Goal: Information Seeking & Learning: Learn about a topic

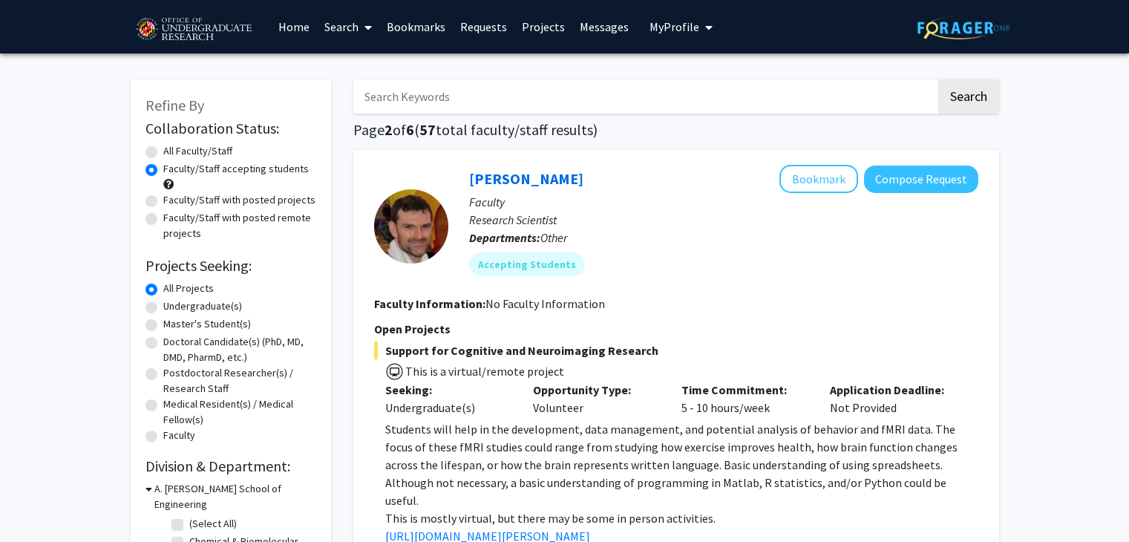
scroll to position [394, 0]
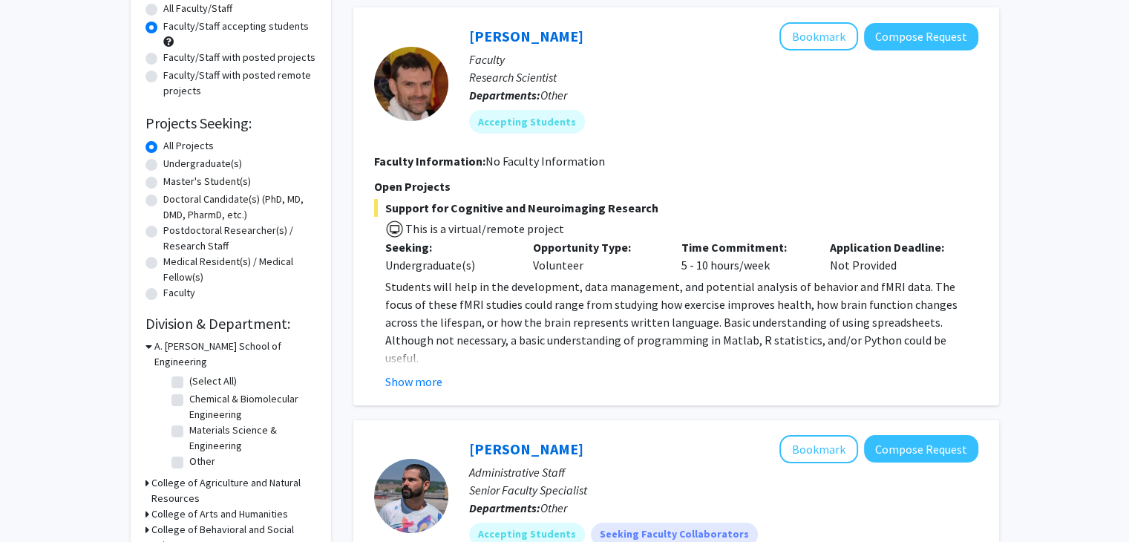
scroll to position [142, 0]
click at [426, 376] on button "Show more" at bounding box center [413, 382] width 57 height 18
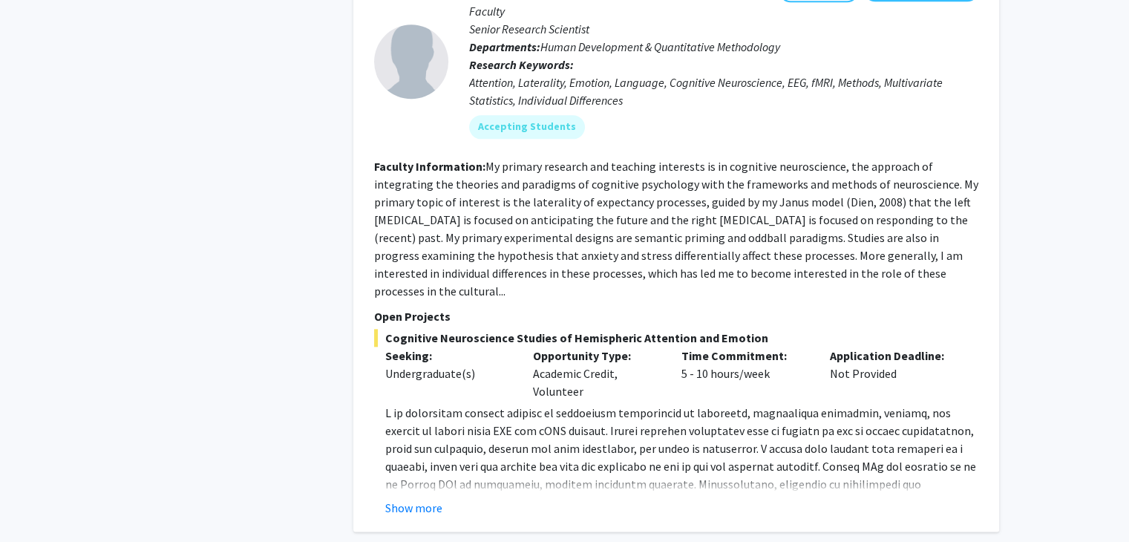
scroll to position [1624, 0]
click at [413, 498] on button "Show more" at bounding box center [413, 507] width 57 height 18
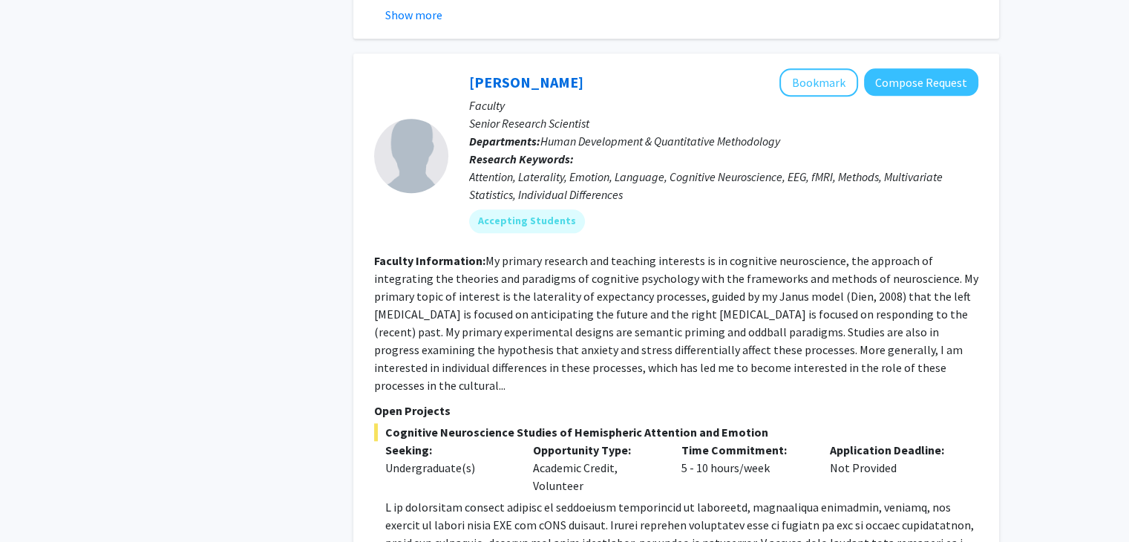
scroll to position [1528, 0]
click at [807, 69] on button "Bookmark" at bounding box center [818, 83] width 79 height 28
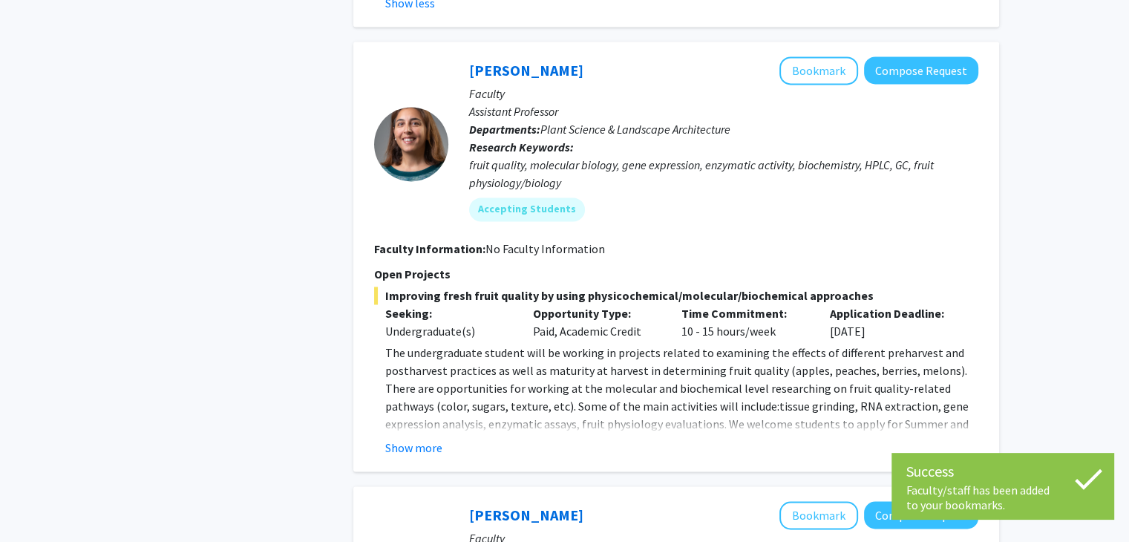
scroll to position [2218, 0]
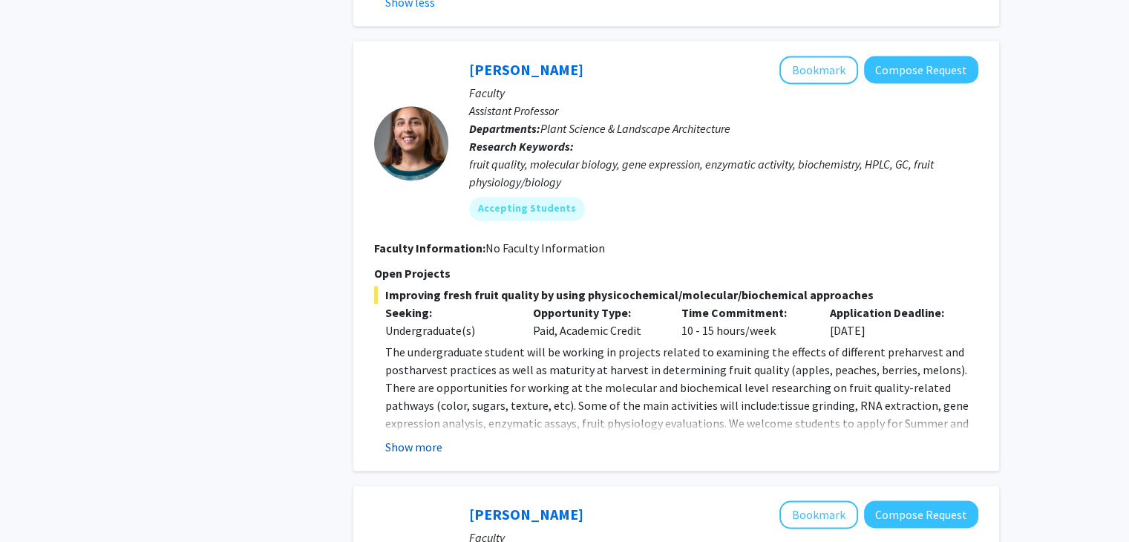
click at [410, 438] on button "Show more" at bounding box center [413, 447] width 57 height 18
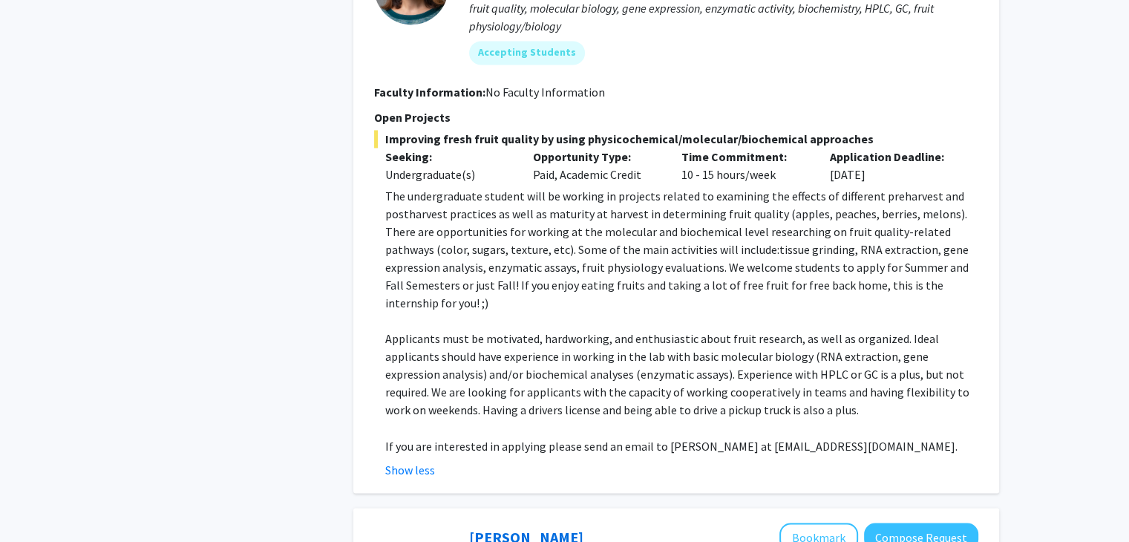
scroll to position [2168, 0]
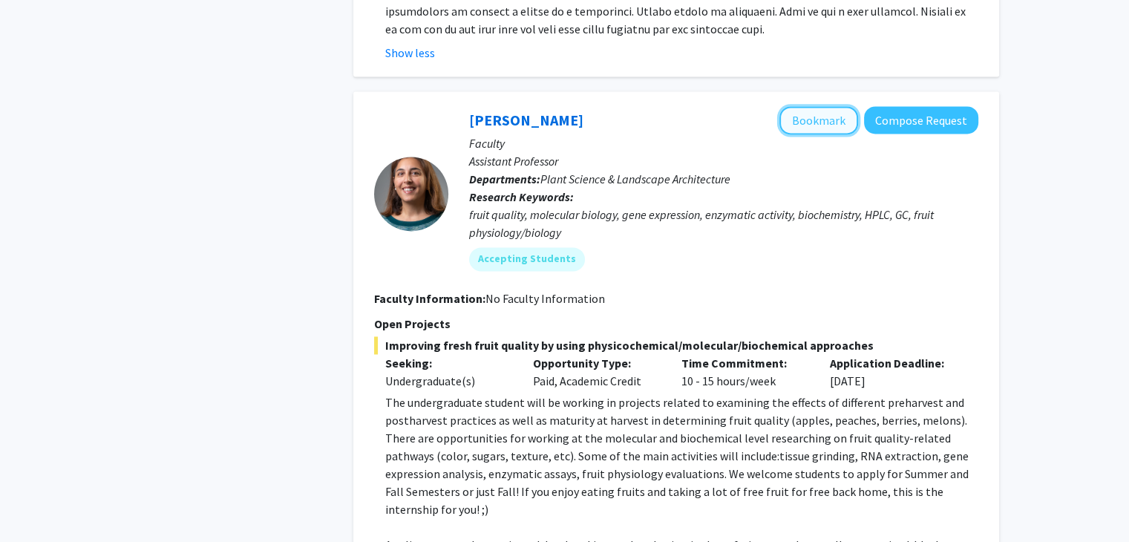
click at [811, 106] on button "Bookmark" at bounding box center [818, 120] width 79 height 28
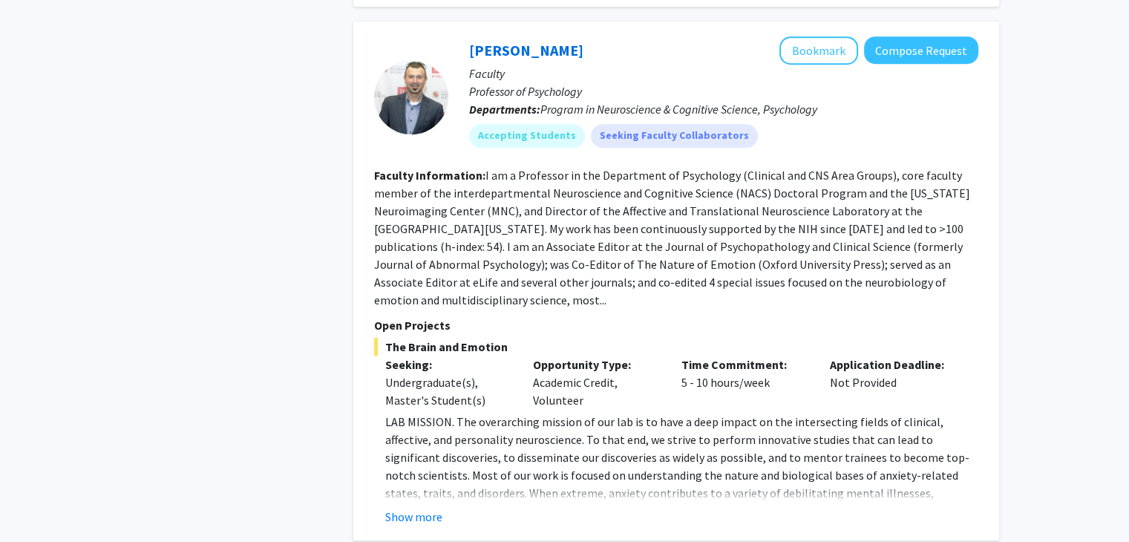
scroll to position [1029, 0]
click at [417, 506] on button "Show more" at bounding box center [413, 515] width 57 height 18
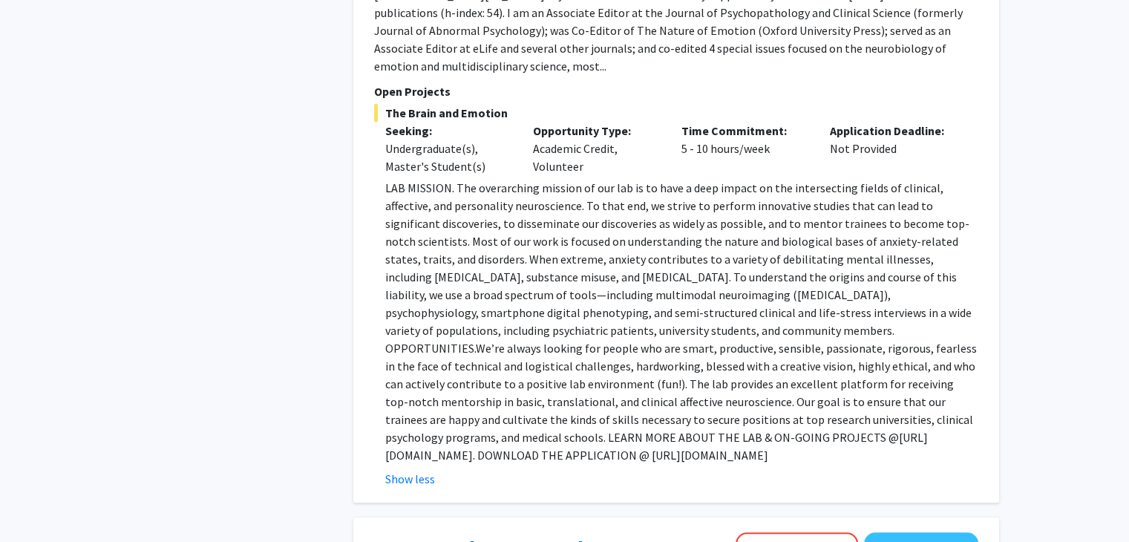
scroll to position [1260, 0]
drag, startPoint x: 396, startPoint y: 401, endPoint x: 520, endPoint y: 404, distance: 124.0
click at [520, 404] on p "LAB MISSION. The overarching mission of our lab is to have a deep impact on the…" at bounding box center [681, 322] width 593 height 285
copy p "[URL][DOMAIN_NAME]"
click at [552, 122] on p "Opportunity Type:" at bounding box center [596, 131] width 126 height 18
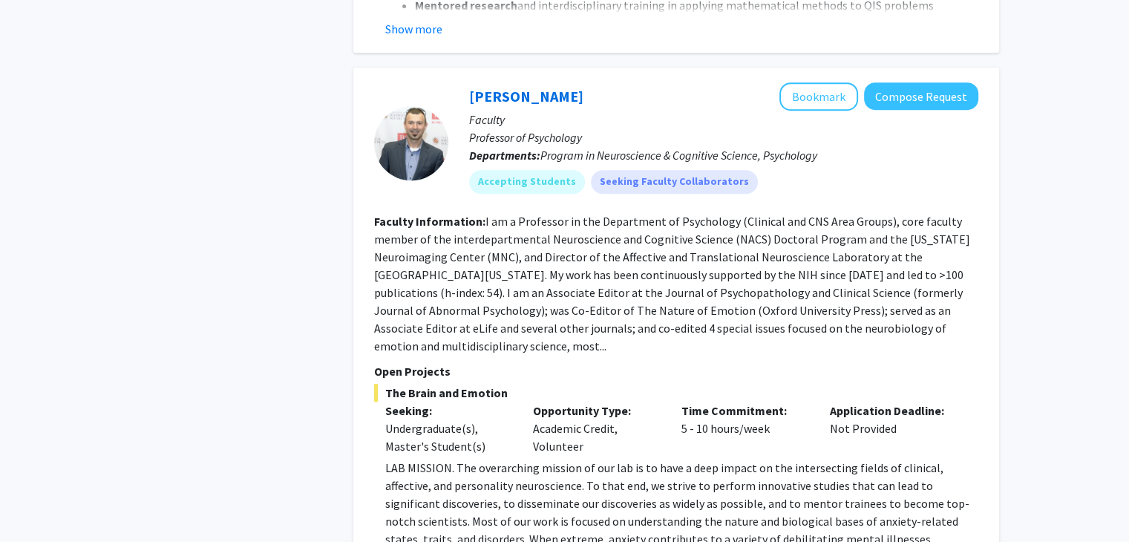
scroll to position [969, 0]
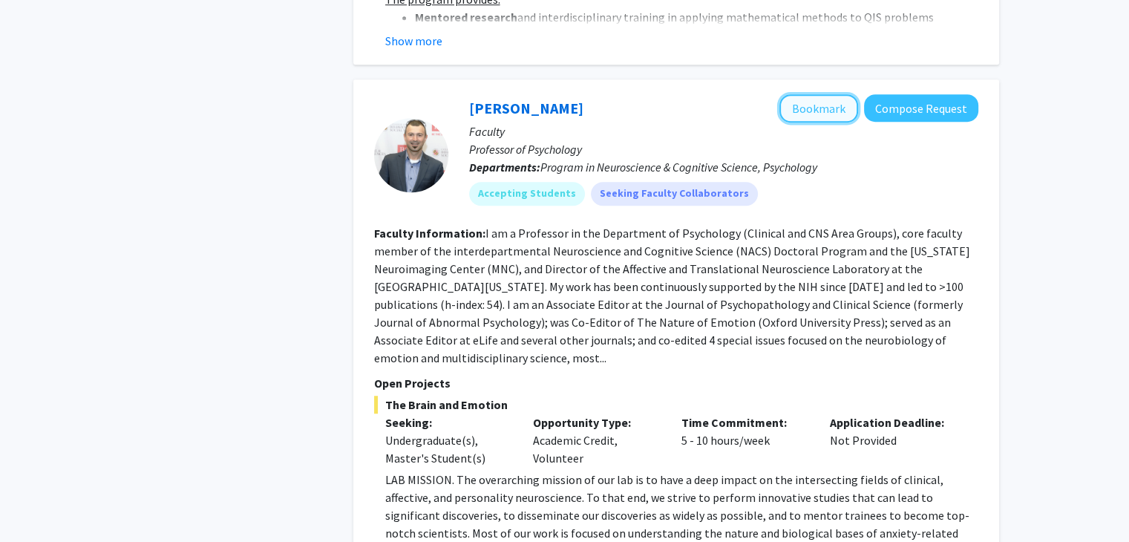
click at [818, 94] on button "Bookmark" at bounding box center [818, 108] width 79 height 28
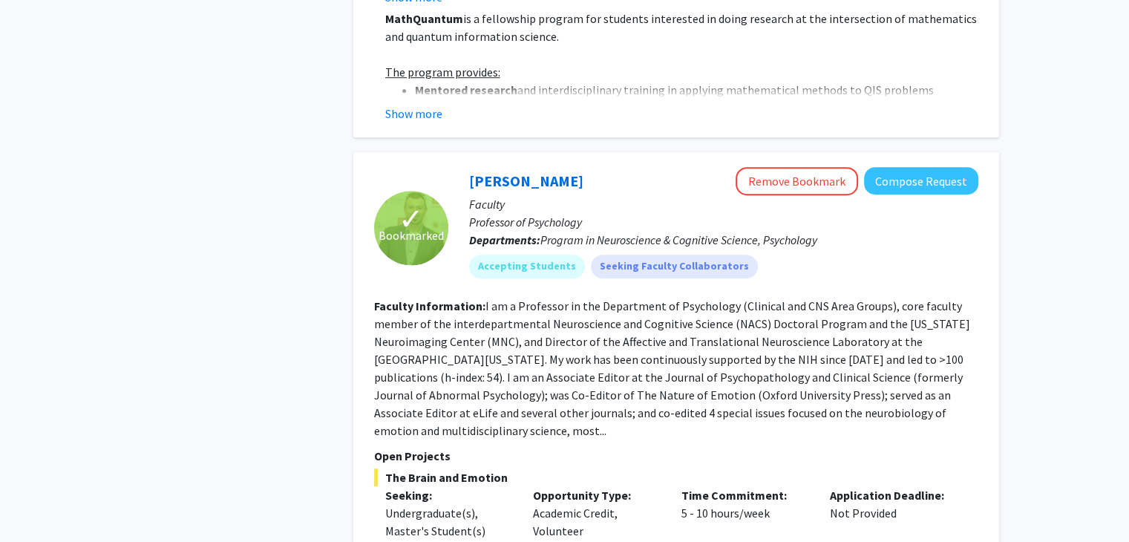
scroll to position [897, 0]
click at [790, 167] on button "Remove Bookmark" at bounding box center [797, 181] width 122 height 28
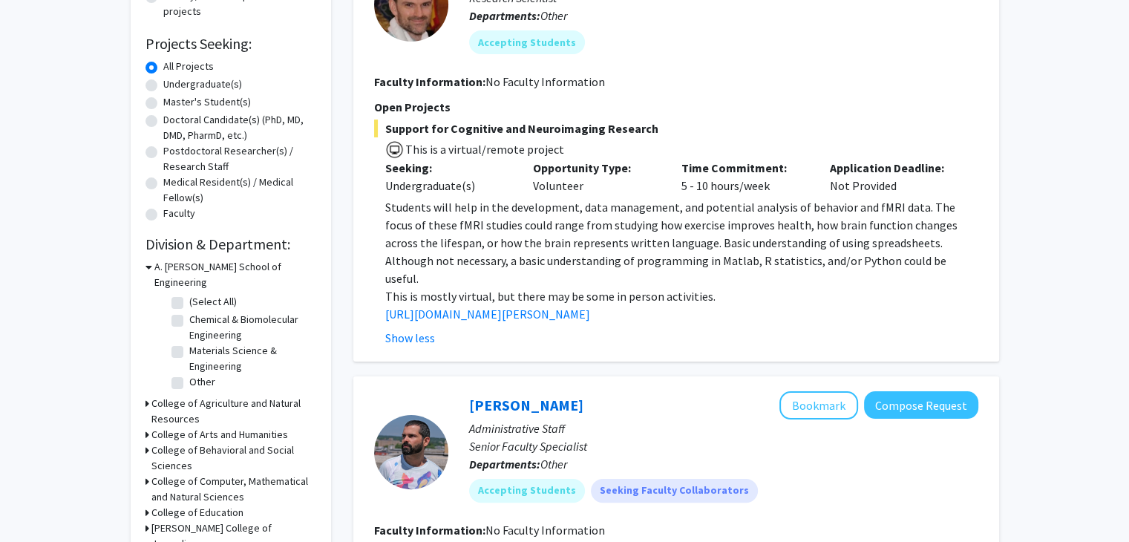
scroll to position [223, 0]
click at [413, 328] on button "Show less" at bounding box center [410, 337] width 50 height 18
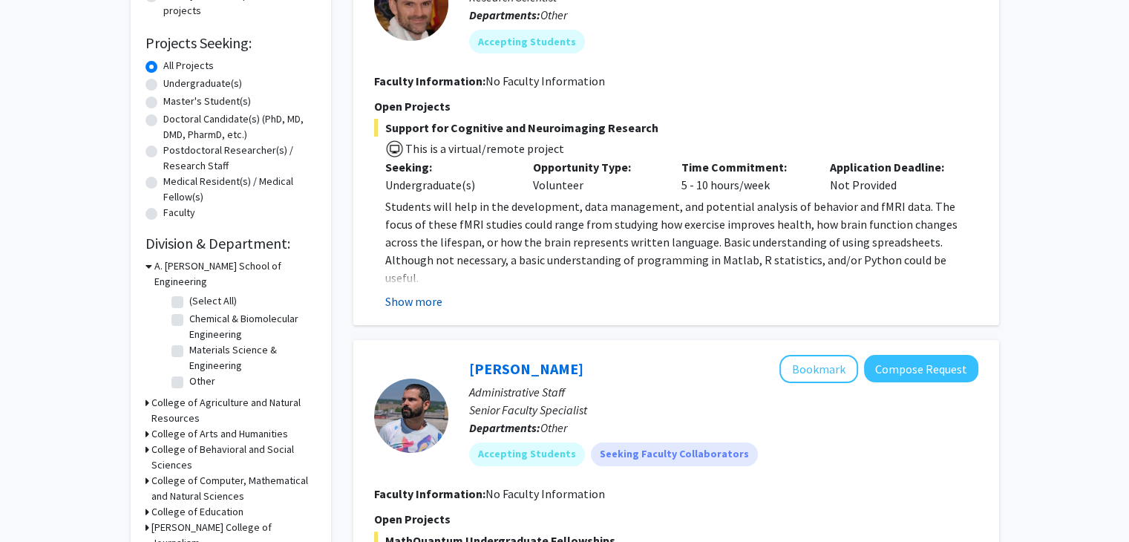
click at [425, 304] on button "Show more" at bounding box center [413, 301] width 57 height 18
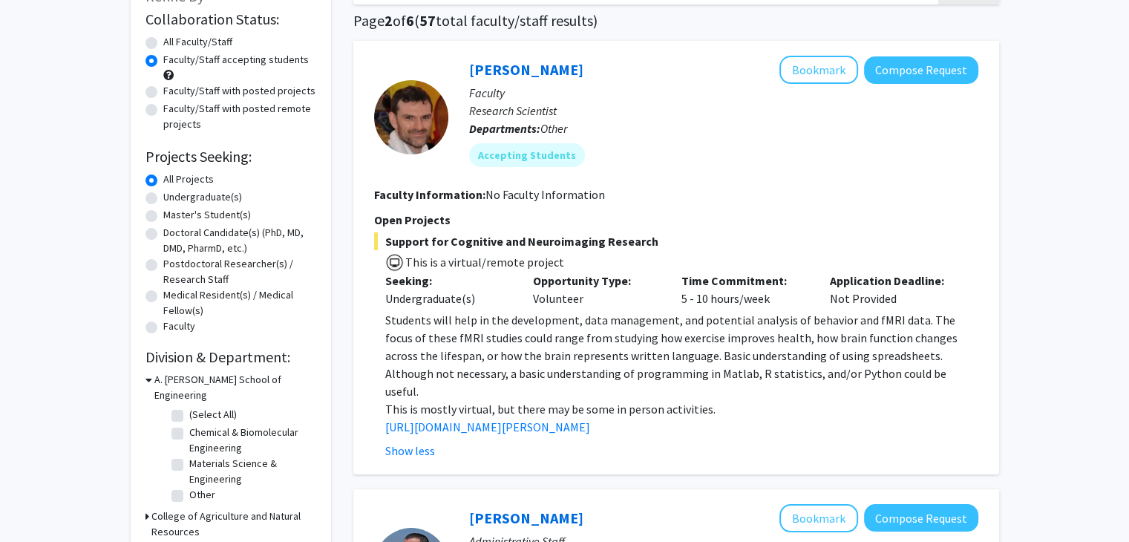
scroll to position [108, 0]
click at [808, 59] on button "Bookmark" at bounding box center [818, 70] width 79 height 28
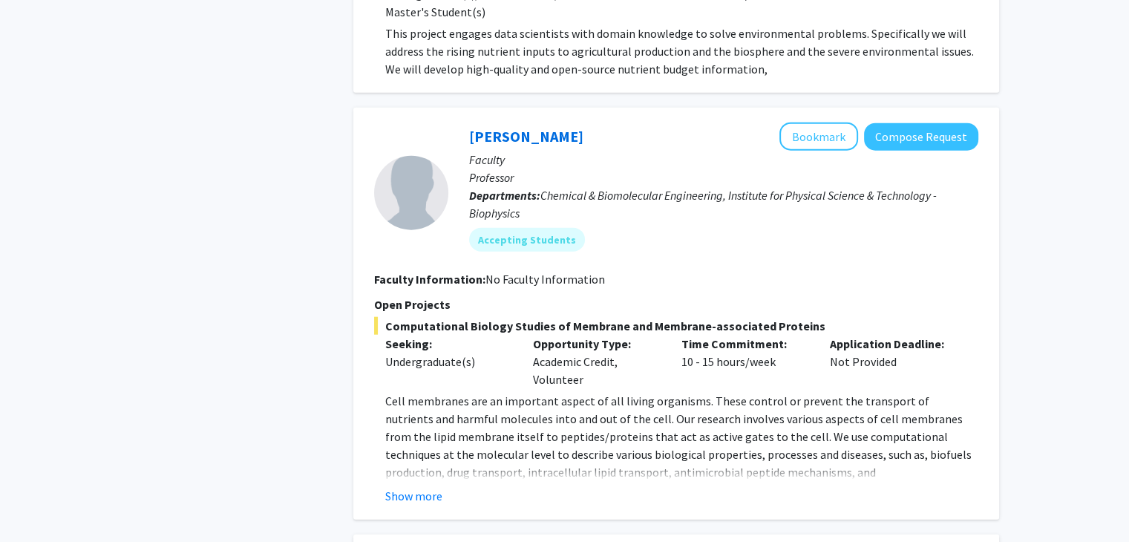
scroll to position [3502, 0]
click at [396, 410] on fg-read-more "Cell membranes are an important aspect of all living organisms. These control o…" at bounding box center [676, 446] width 604 height 113
click at [395, 485] on button "Show more" at bounding box center [413, 494] width 57 height 18
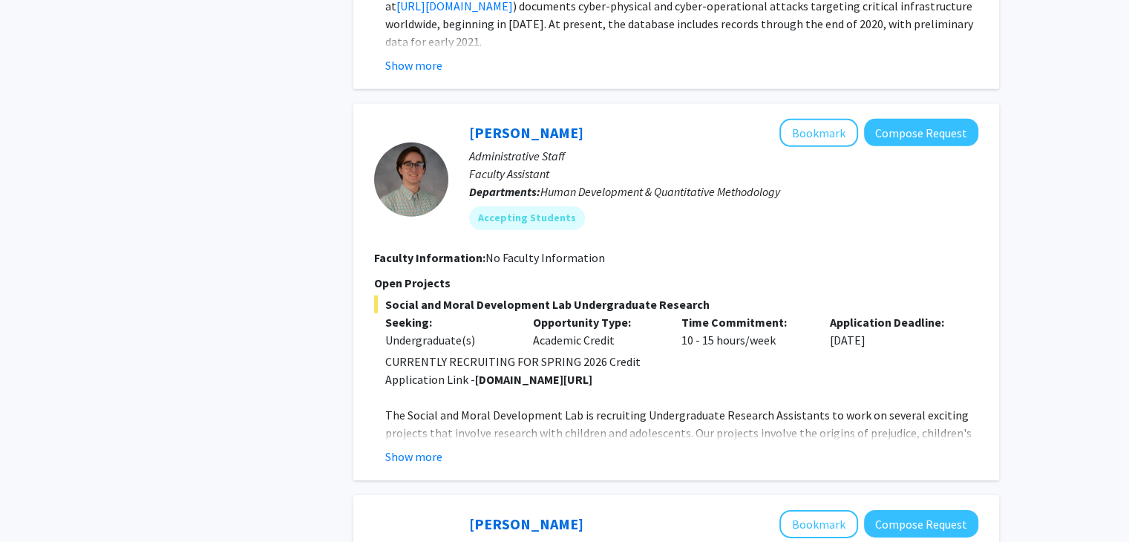
scroll to position [4680, 0]
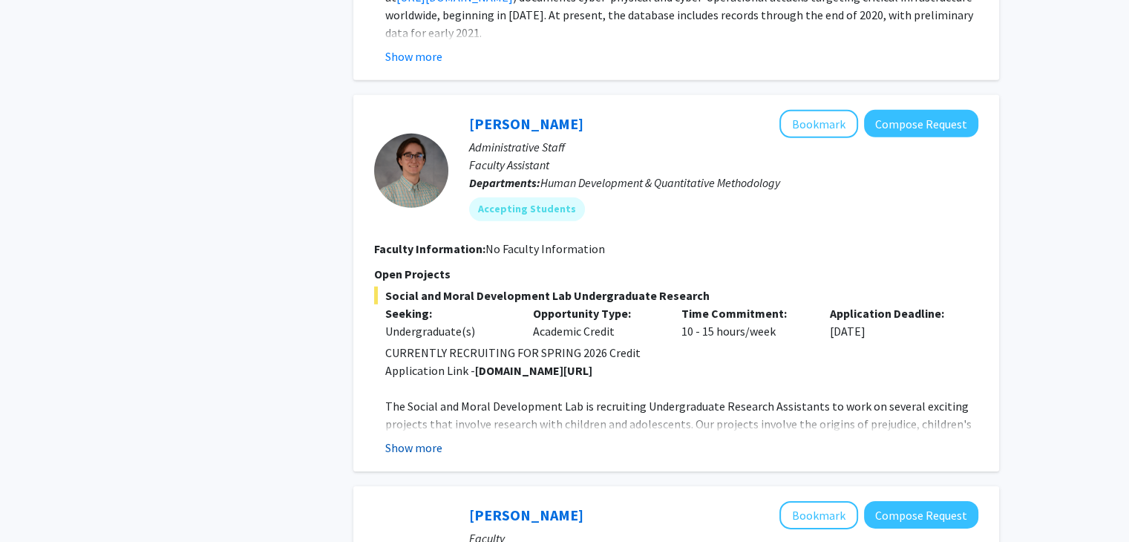
click at [428, 439] on button "Show more" at bounding box center [413, 448] width 57 height 18
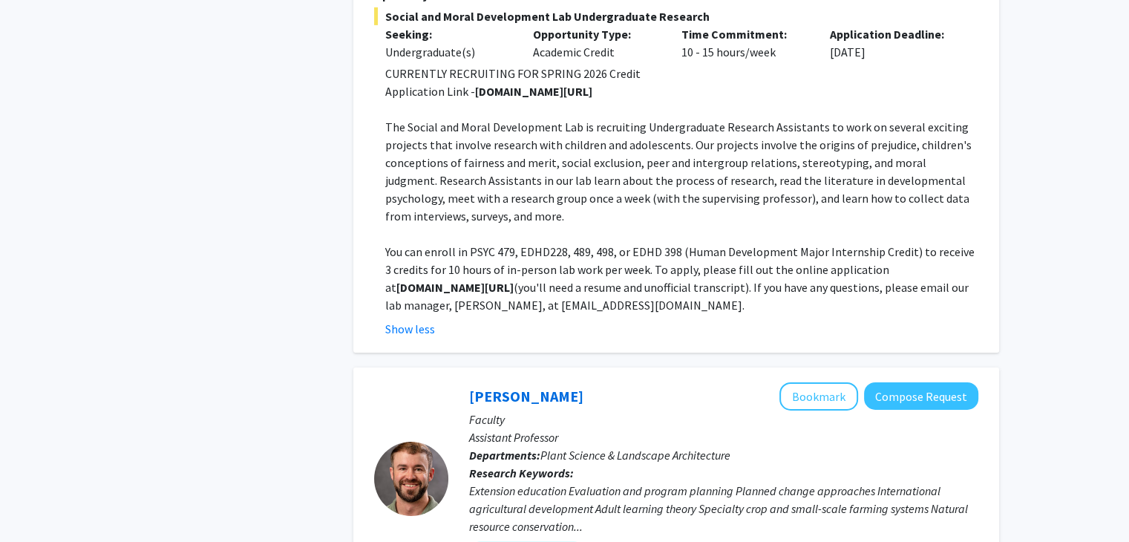
scroll to position [5167, 0]
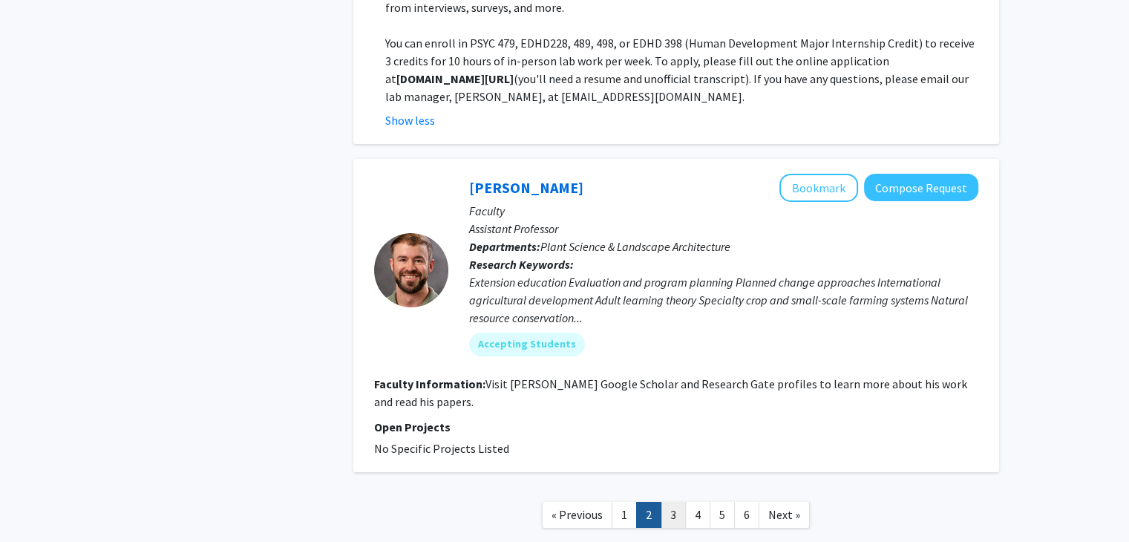
click at [673, 502] on link "3" at bounding box center [673, 515] width 25 height 26
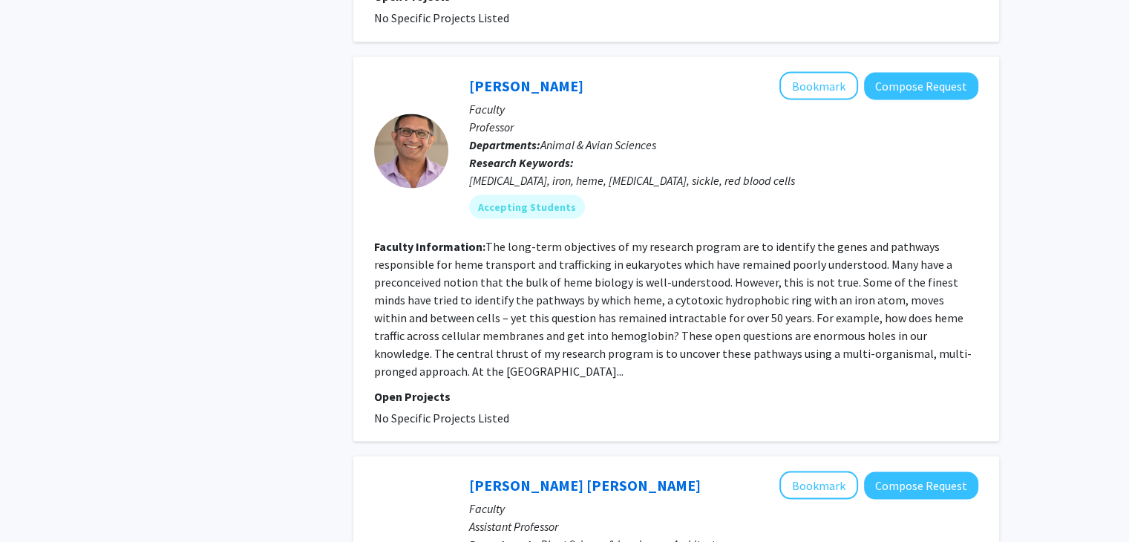
scroll to position [2757, 0]
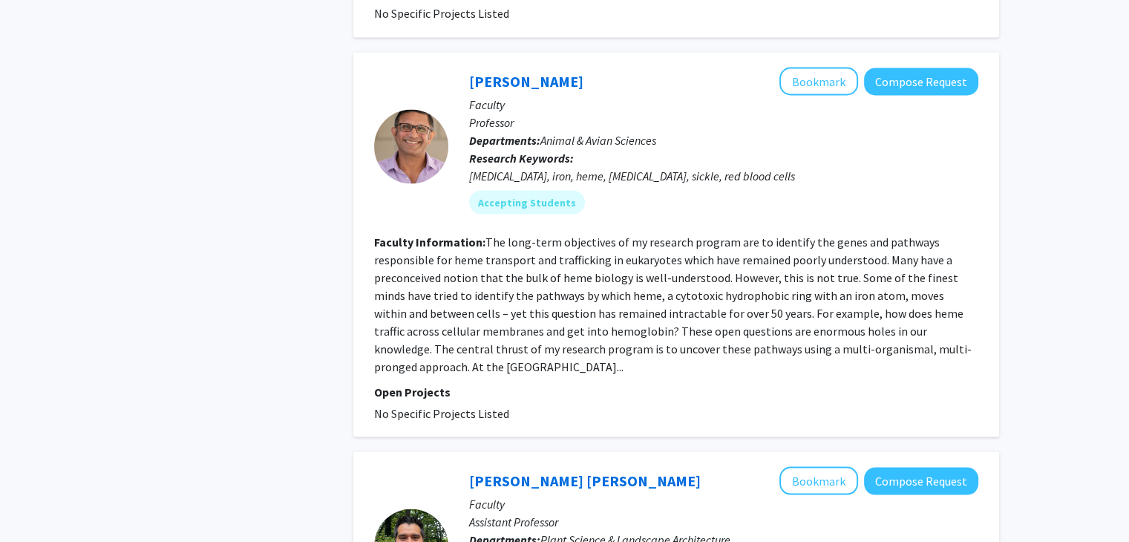
click at [471, 289] on fg-read-more "The long-term objectives of my research program are to identify the genes and p…" at bounding box center [673, 304] width 598 height 140
click at [514, 71] on link "[PERSON_NAME]" at bounding box center [526, 80] width 114 height 19
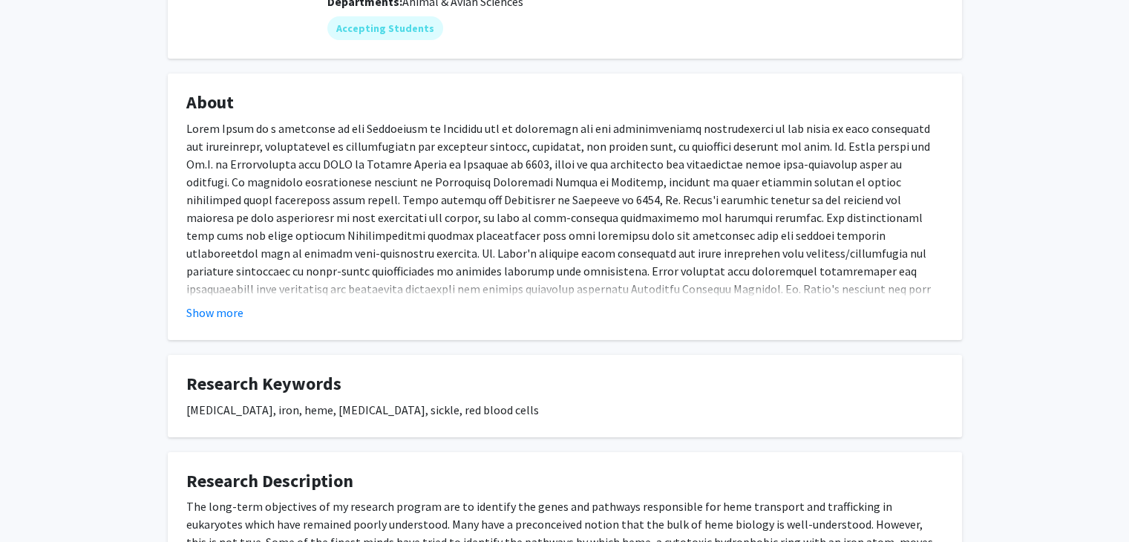
scroll to position [199, 0]
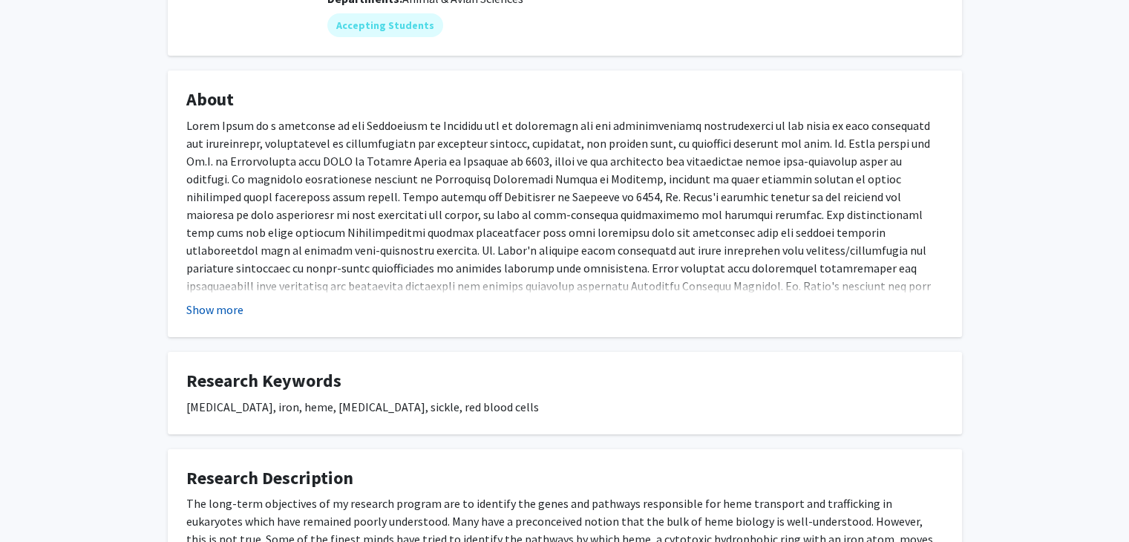
click at [231, 313] on button "Show more" at bounding box center [214, 310] width 57 height 18
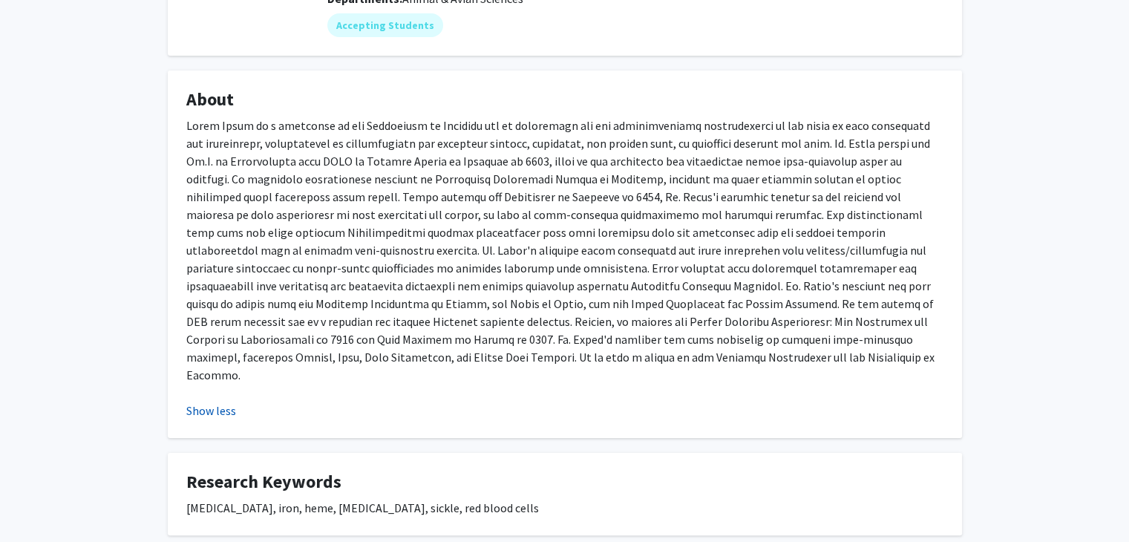
click at [231, 313] on p at bounding box center [564, 250] width 757 height 267
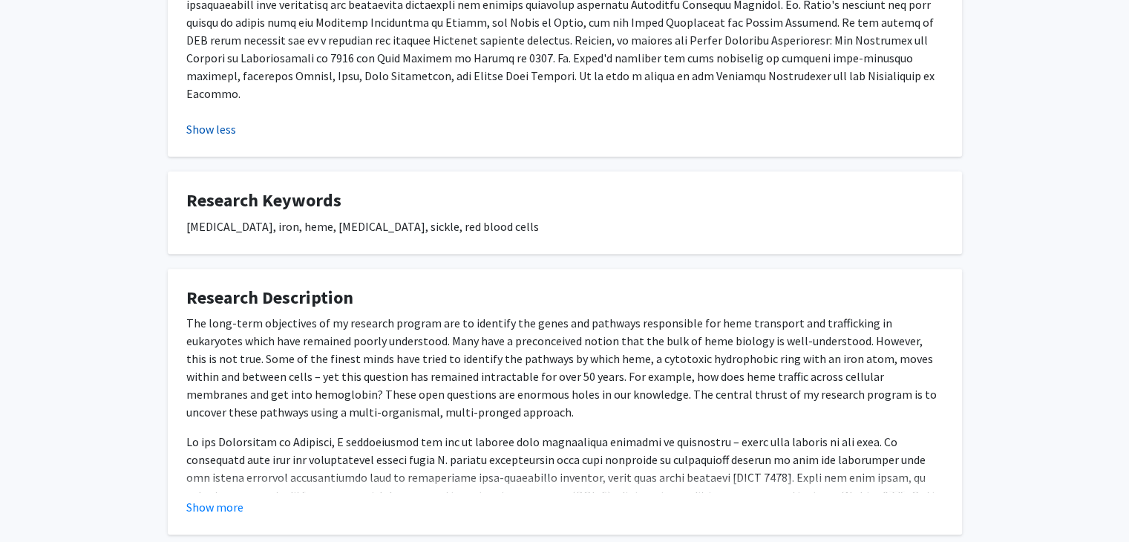
scroll to position [508, 0]
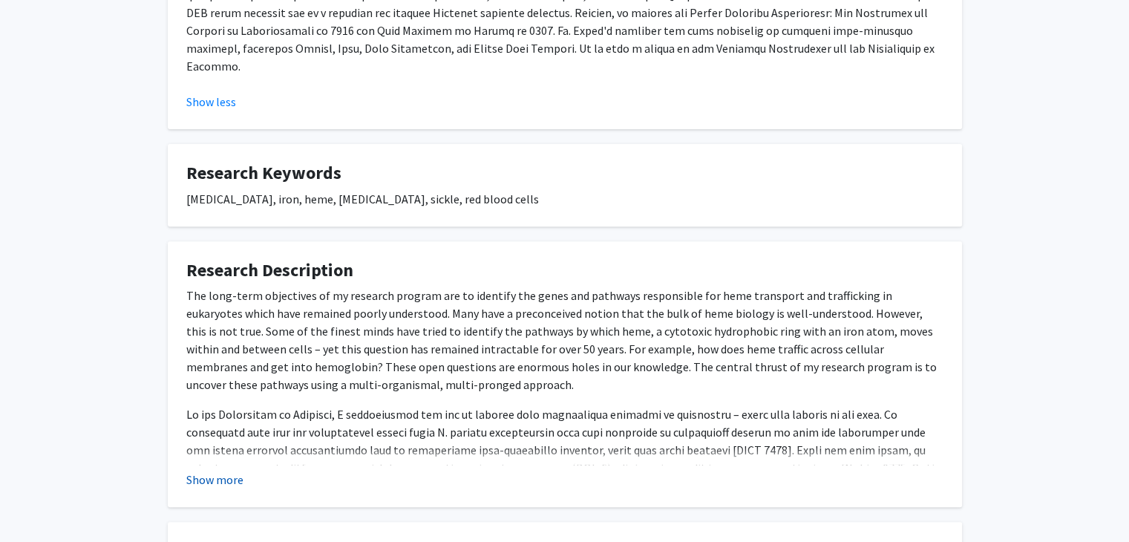
click at [208, 471] on button "Show more" at bounding box center [214, 480] width 57 height 18
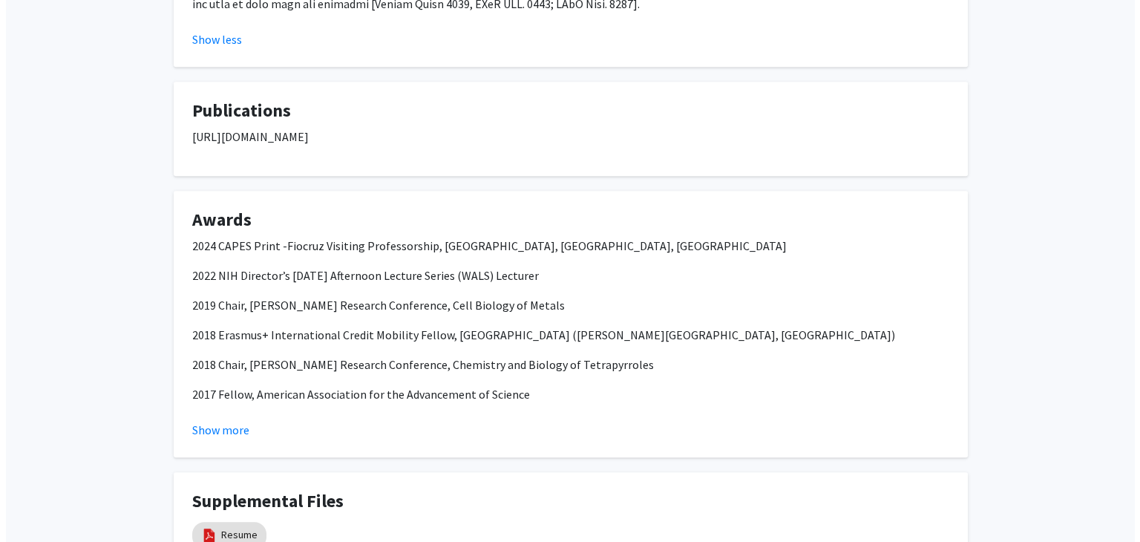
scroll to position [1158, 0]
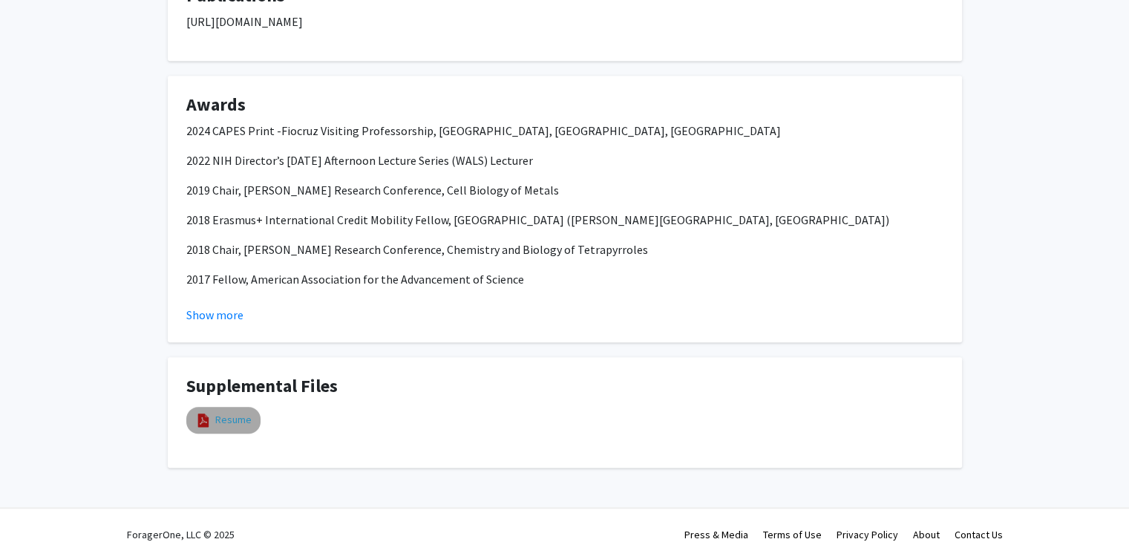
click at [233, 412] on link "Resume" at bounding box center [233, 420] width 36 height 16
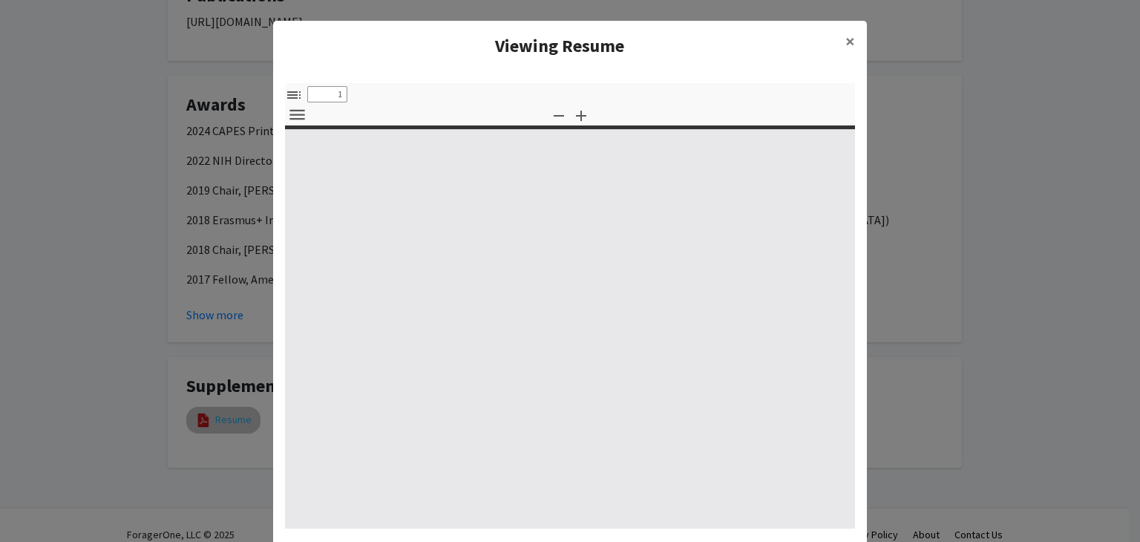
select select "custom"
type input "0"
select select "custom"
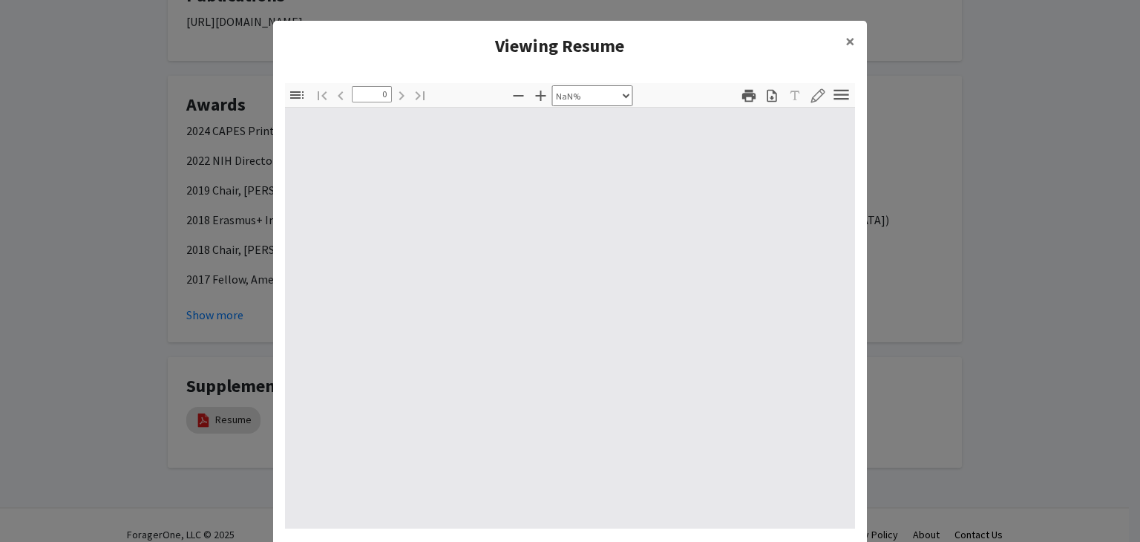
type input "1"
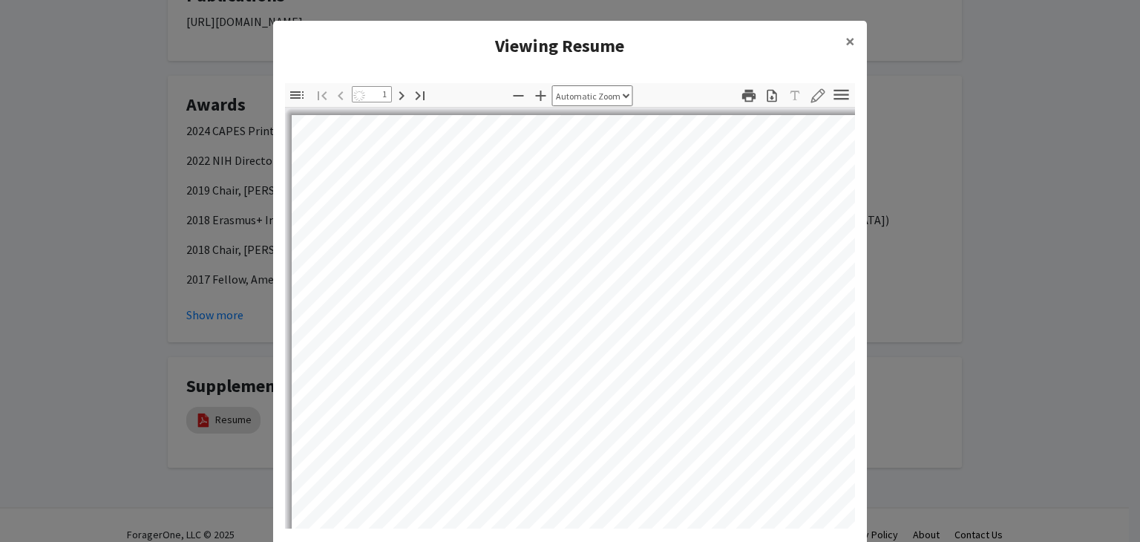
select select "auto"
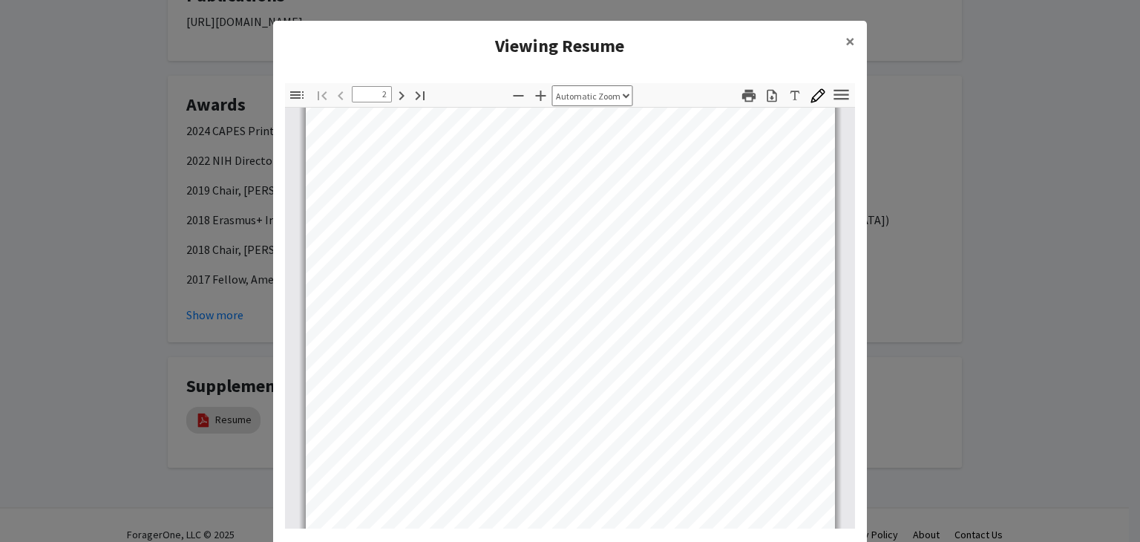
scroll to position [508, 0]
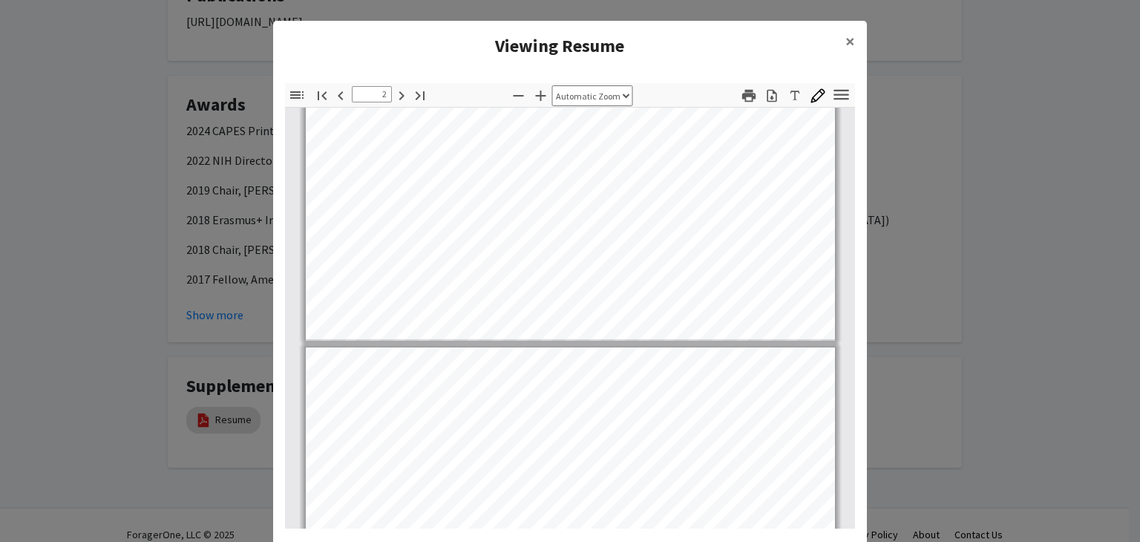
type input "3"
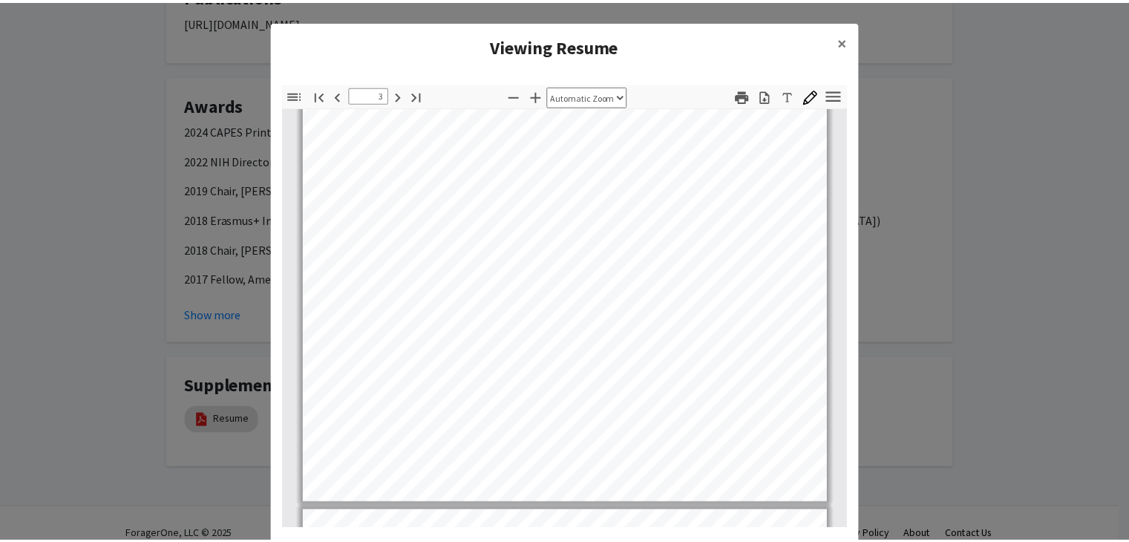
scroll to position [1684, 0]
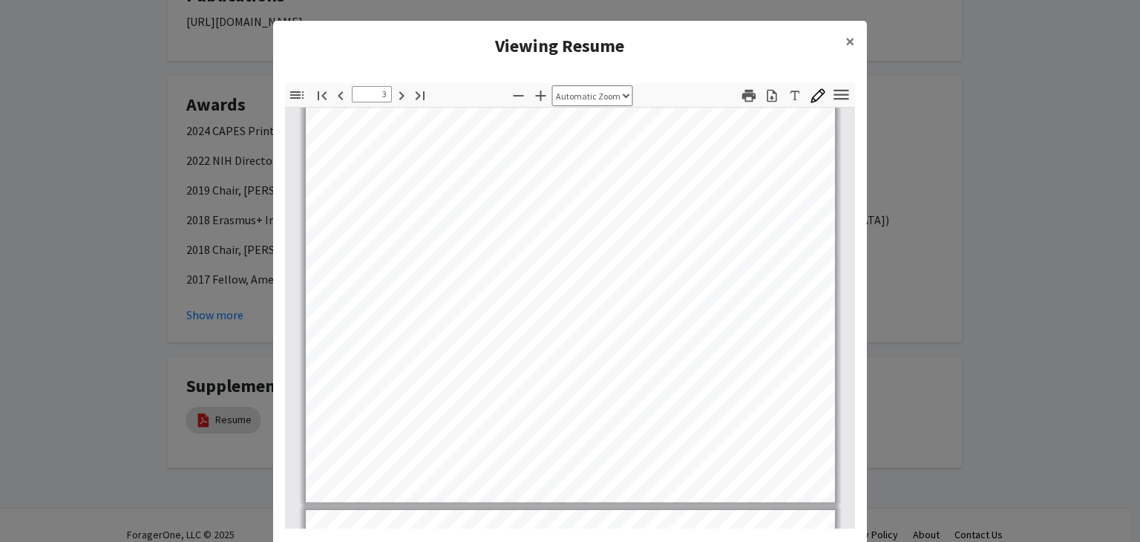
click at [232, 361] on modal-container "Viewing Resume × Thumbnails Document Outline Attachments Layers Current Outline…" at bounding box center [570, 271] width 1140 height 542
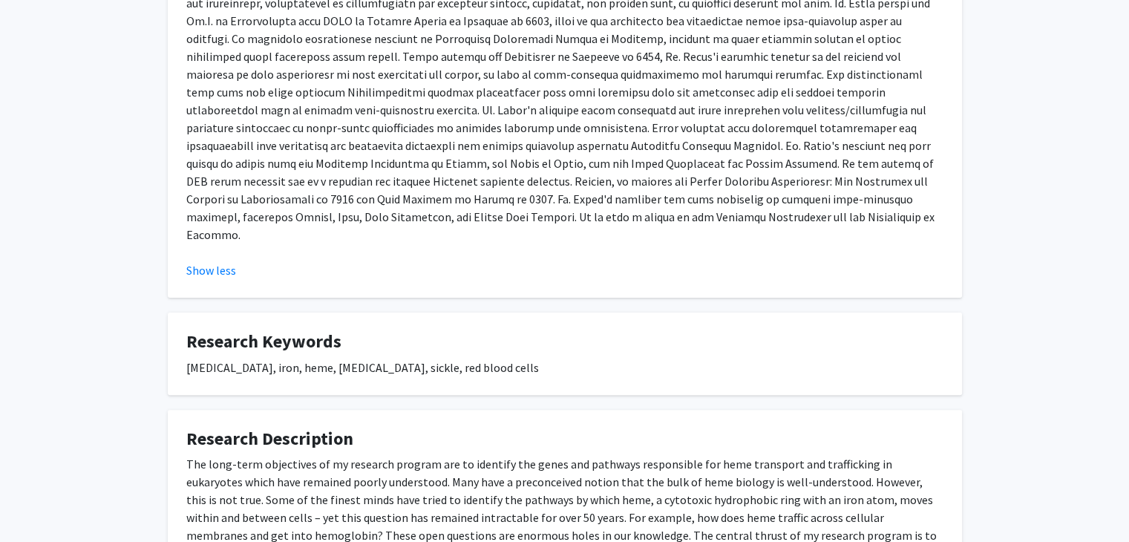
scroll to position [338, 0]
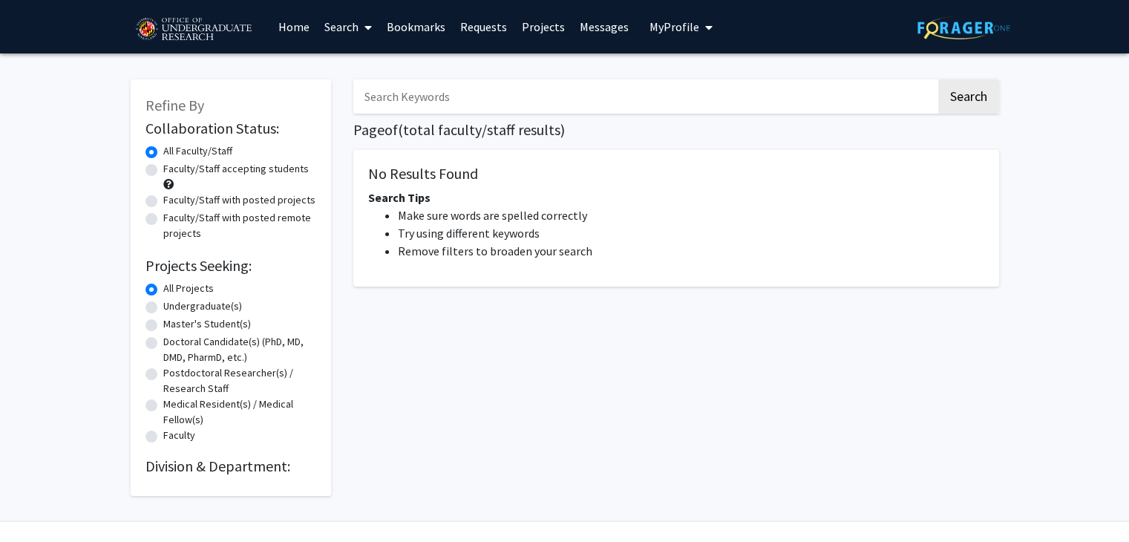
scroll to position [32, 0]
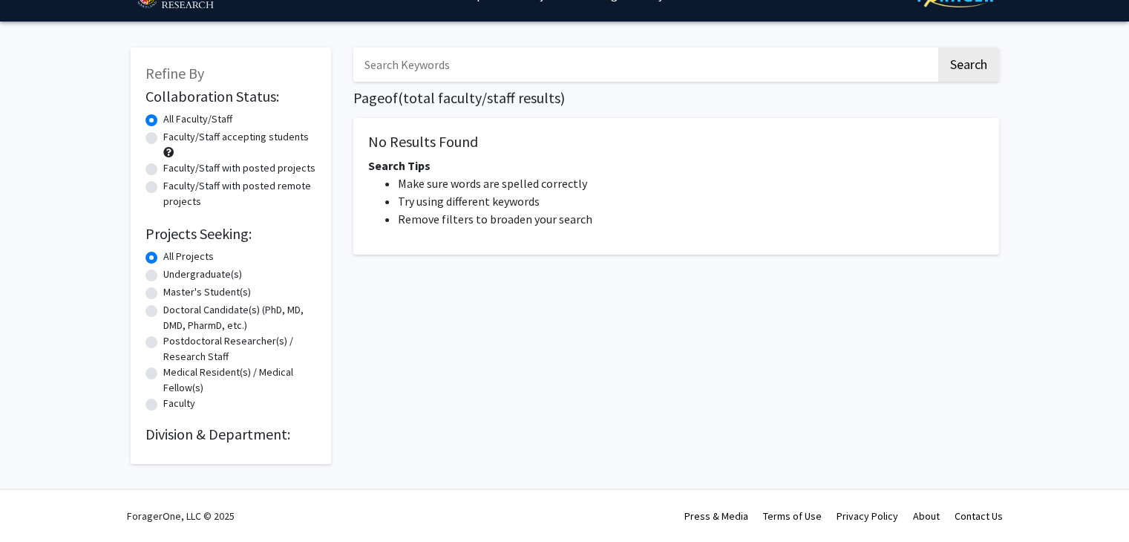
click at [137, 126] on div "Refine By Collaboration Status: Collaboration Status All Faculty/Staff Collabor…" at bounding box center [231, 256] width 200 height 416
click at [163, 137] on label "Faculty/Staff accepting students" at bounding box center [235, 137] width 145 height 16
click at [163, 137] on input "Faculty/Staff accepting students" at bounding box center [168, 134] width 10 height 10
radio input "true"
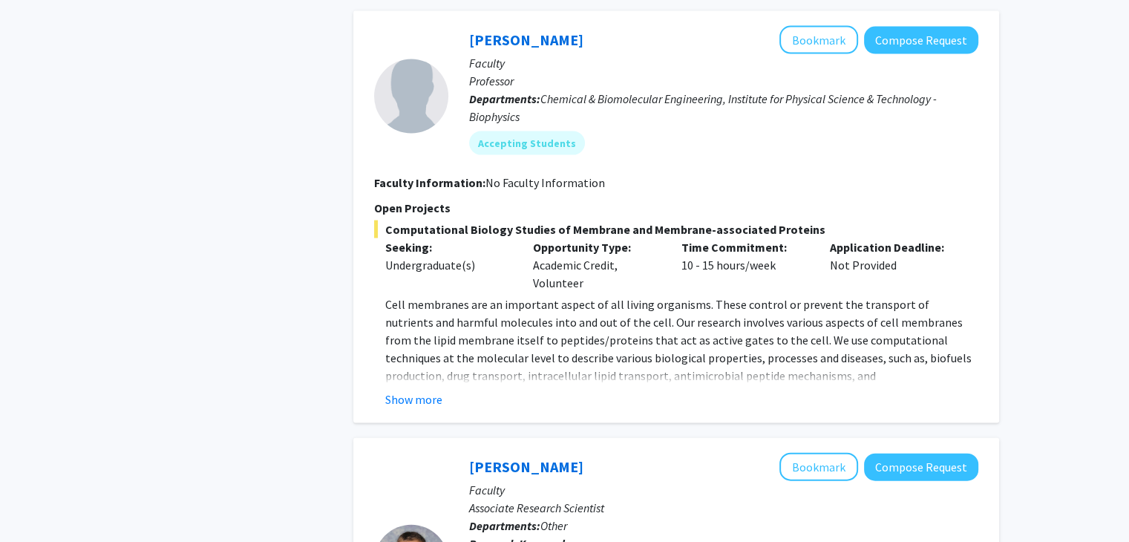
scroll to position [3099, 0]
